Goal: Information Seeking & Learning: Learn about a topic

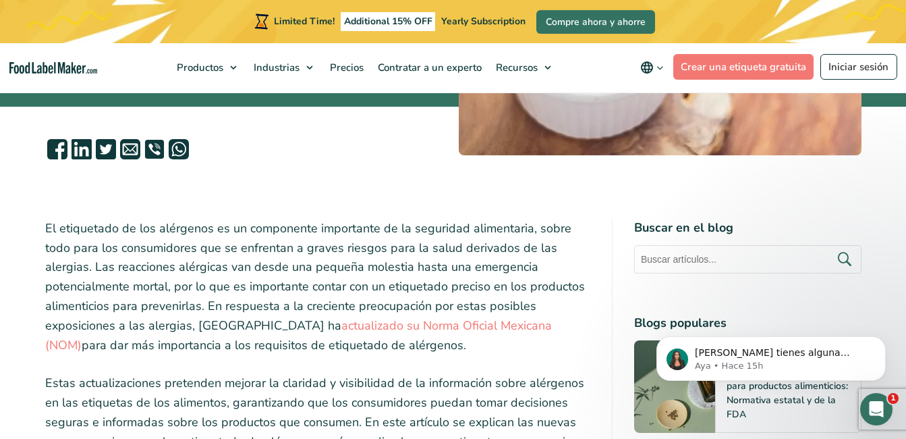
scroll to position [472, 0]
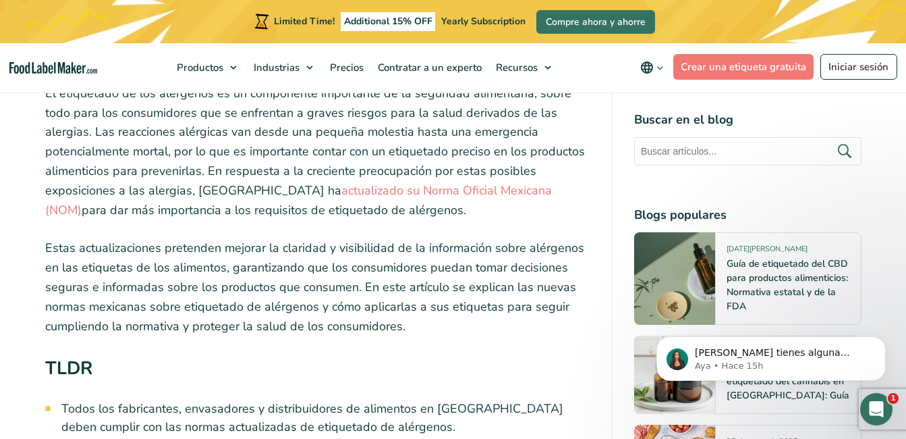
click at [873, 402] on icon "Abrir Intercom Messenger" at bounding box center [875, 407] width 22 height 22
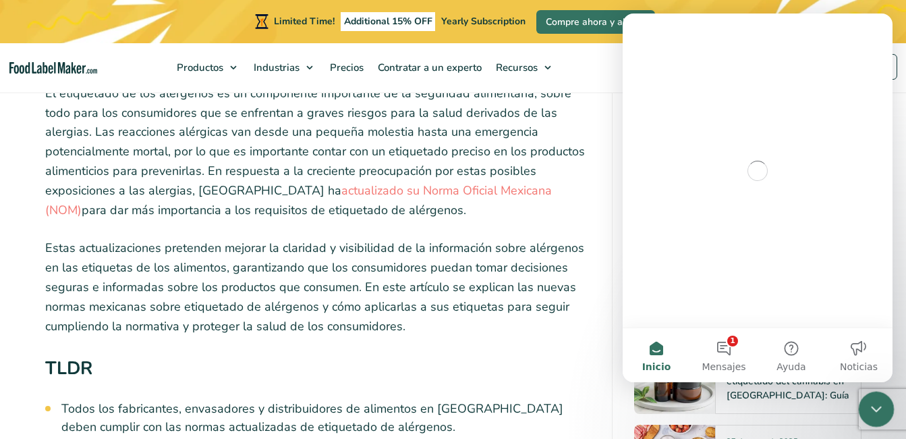
scroll to position [0, 0]
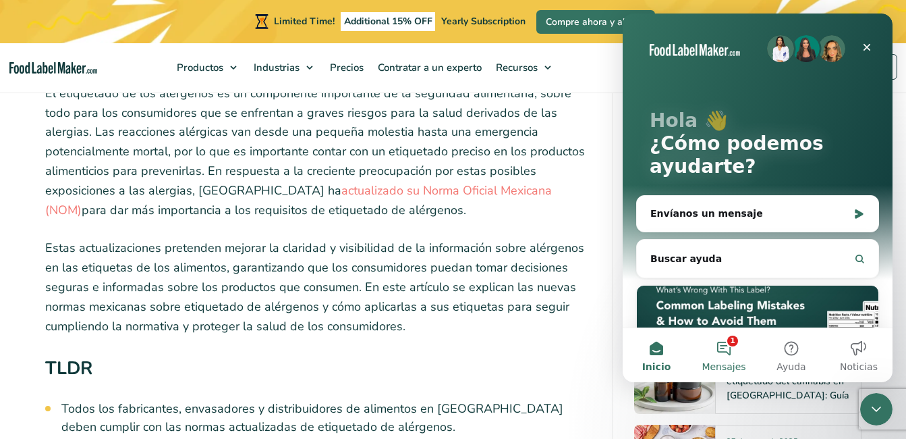
click at [725, 348] on button "1 Mensajes" at bounding box center [723, 355] width 67 height 54
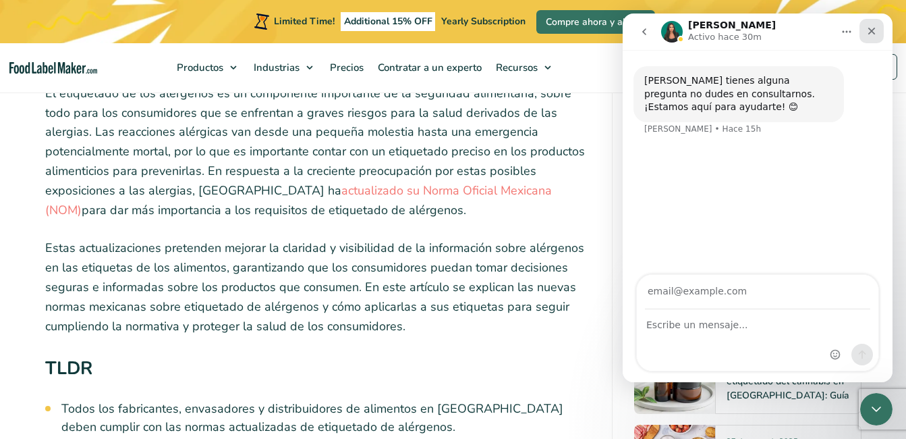
click at [875, 39] on div "Cerrar" at bounding box center [872, 31] width 24 height 24
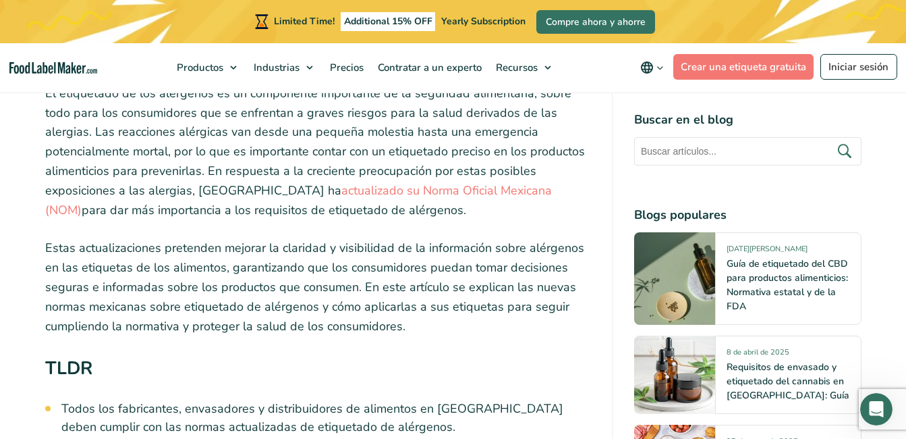
click at [590, 285] on p "Estas actualizaciones pretenden mejorar la claridad y visibilidad de la informa…" at bounding box center [317, 286] width 545 height 97
drag, startPoint x: 590, startPoint y: 285, endPoint x: 583, endPoint y: 188, distance: 98.1
click at [583, 188] on p "El etiquetado de los alérgenos es un componente importante de la seguridad alim…" at bounding box center [317, 152] width 545 height 136
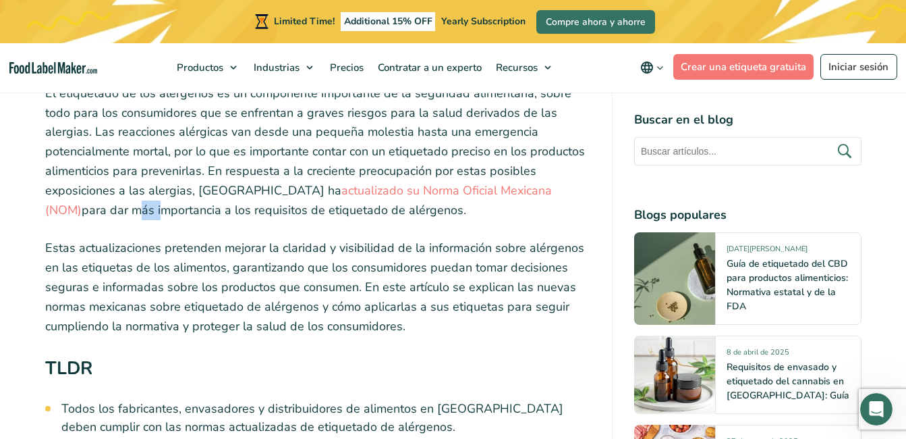
drag, startPoint x: 583, startPoint y: 188, endPoint x: 551, endPoint y: 213, distance: 40.8
click at [551, 213] on p "El etiquetado de los alérgenos es un componente importante de la seguridad alim…" at bounding box center [317, 152] width 545 height 136
